Goal: Information Seeking & Learning: Check status

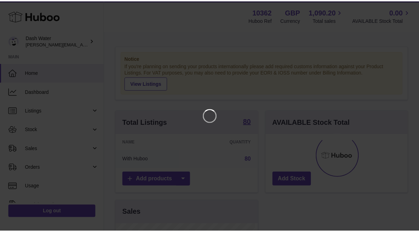
scroll to position [109, 144]
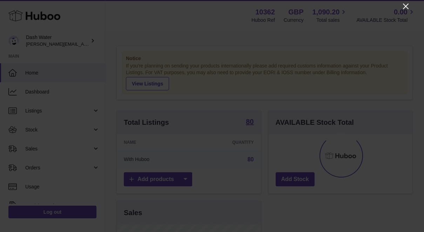
click at [404, 7] on icon "Close" at bounding box center [406, 6] width 8 height 8
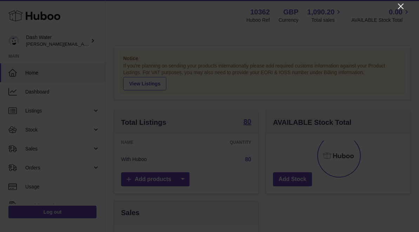
scroll to position [350670, 350638]
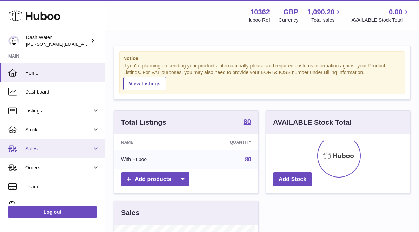
click at [41, 145] on span "Sales" at bounding box center [58, 148] width 67 height 7
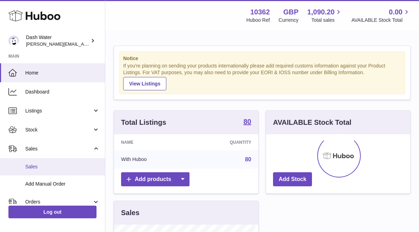
click at [36, 169] on span "Sales" at bounding box center [62, 166] width 74 height 7
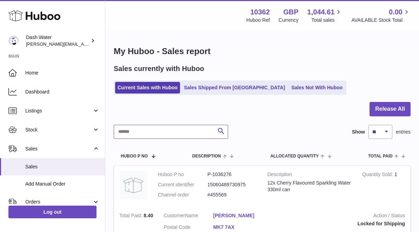
click at [143, 131] on input "text" at bounding box center [171, 132] width 114 height 14
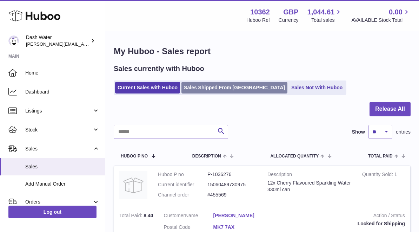
click at [223, 86] on link "Sales Shipped From [GEOGRAPHIC_DATA]" at bounding box center [234, 88] width 106 height 12
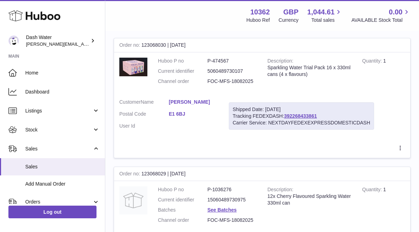
scroll to position [105, 0]
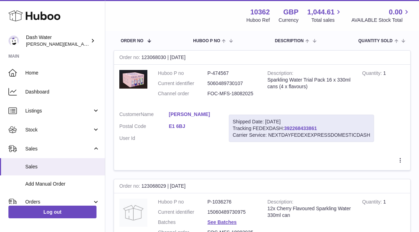
click at [293, 125] on link "392268433861" at bounding box center [300, 128] width 33 height 6
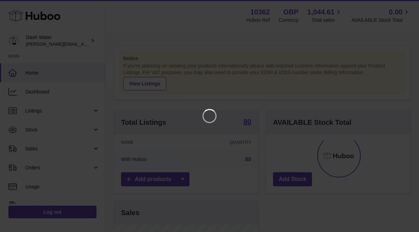
scroll to position [109, 144]
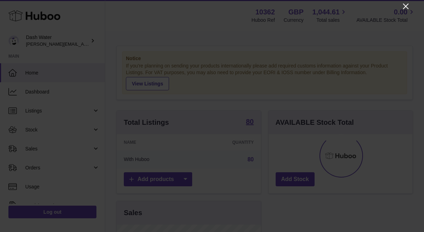
click at [409, 5] on icon "Close" at bounding box center [406, 6] width 8 height 8
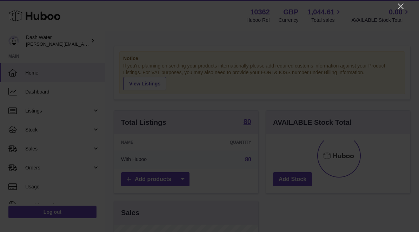
scroll to position [350670, 350638]
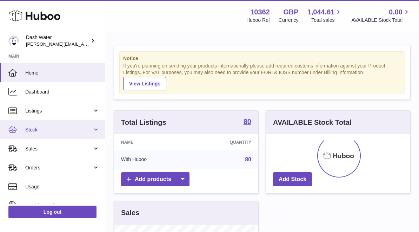
click at [46, 127] on span "Stock" at bounding box center [58, 129] width 67 height 7
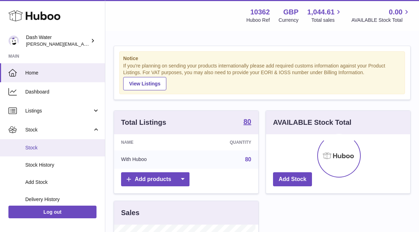
click at [44, 146] on span "Stock" at bounding box center [62, 147] width 74 height 7
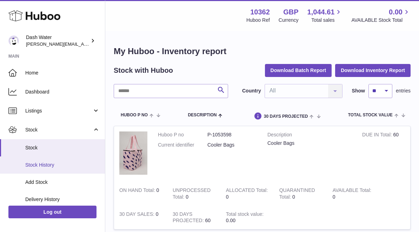
click at [41, 163] on span "Stock History" at bounding box center [62, 164] width 74 height 7
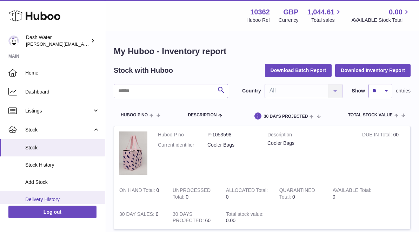
scroll to position [70, 0]
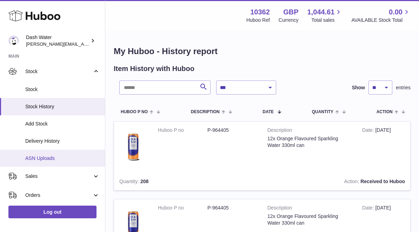
scroll to position [70, 0]
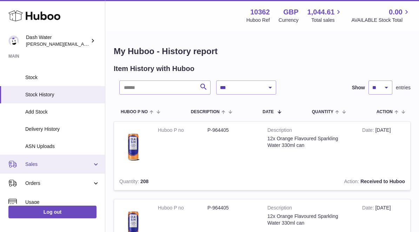
click at [41, 165] on span "Sales" at bounding box center [58, 164] width 67 height 7
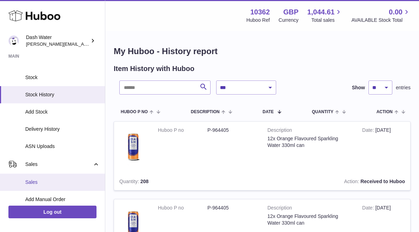
click at [47, 185] on span "Sales" at bounding box center [62, 182] width 74 height 7
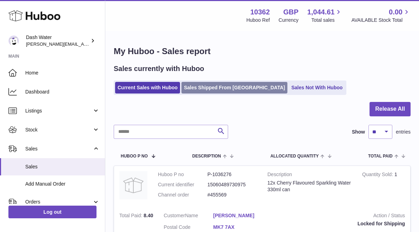
click at [215, 88] on link "Sales Shipped From [GEOGRAPHIC_DATA]" at bounding box center [234, 88] width 106 height 12
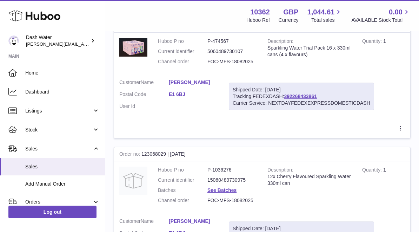
scroll to position [175, 0]
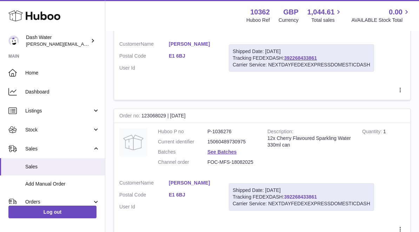
click at [296, 195] on link "392268433861" at bounding box center [300, 197] width 33 height 6
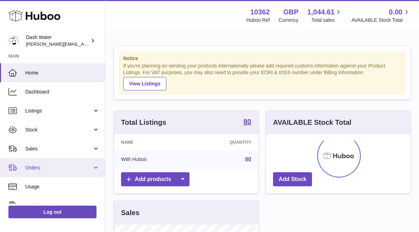
scroll to position [109, 141]
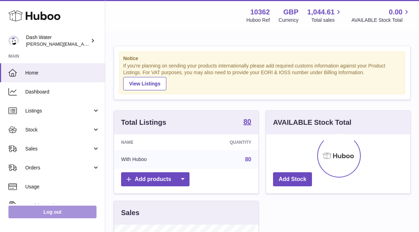
click at [74, 211] on link "Log out" at bounding box center [52, 211] width 88 height 13
